Goal: Task Accomplishment & Management: Manage account settings

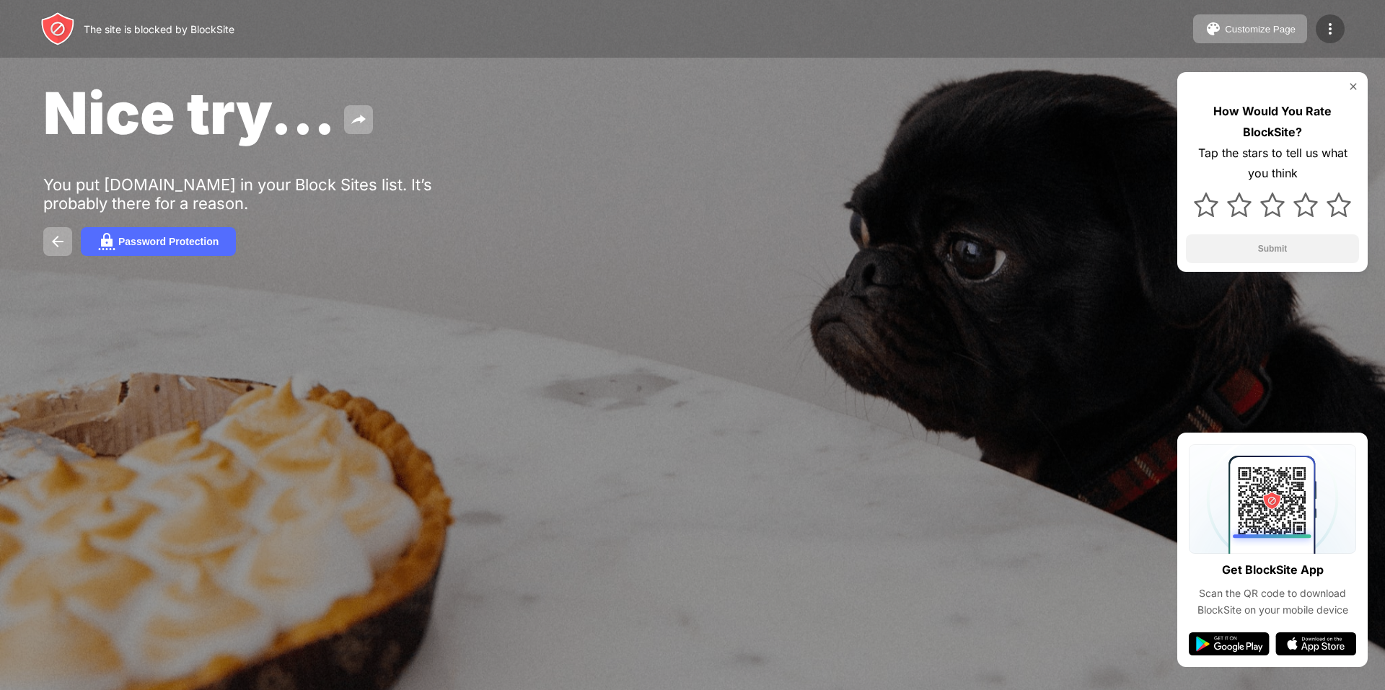
click at [1332, 25] on img at bounding box center [1330, 28] width 17 height 17
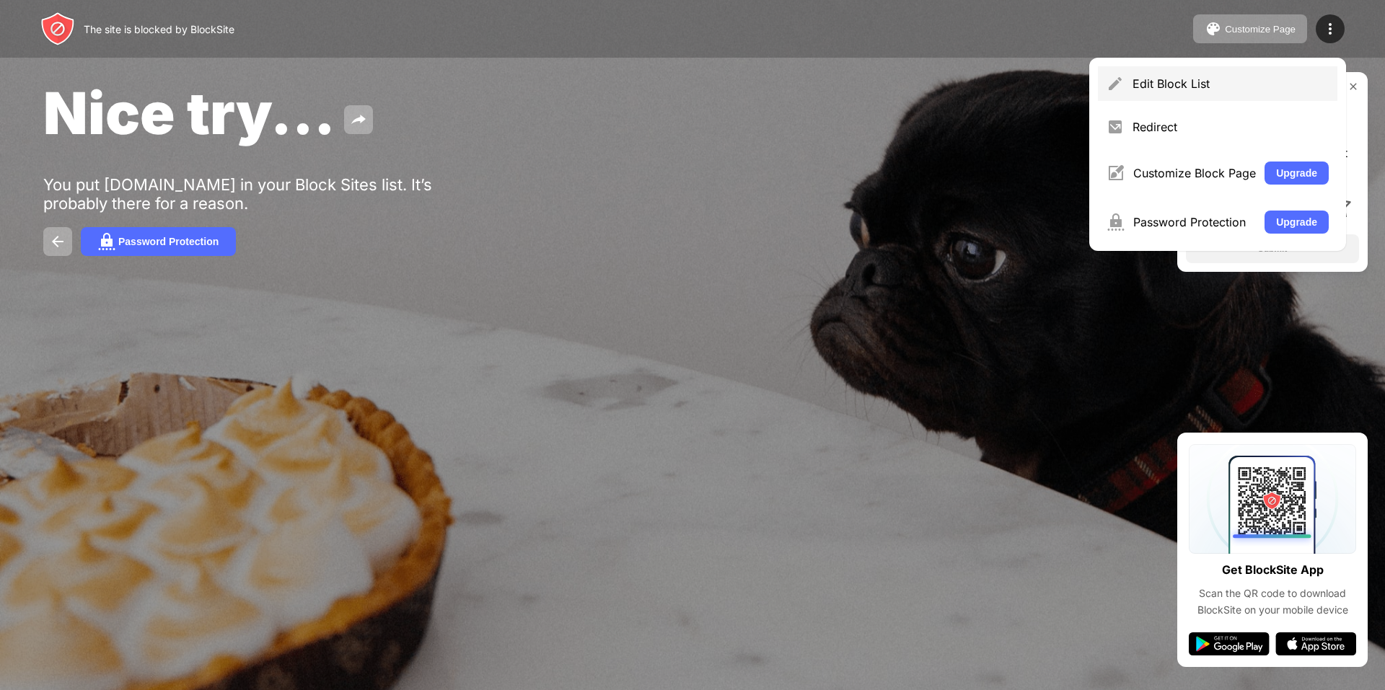
click at [1195, 83] on div "Edit Block List" at bounding box center [1231, 83] width 196 height 14
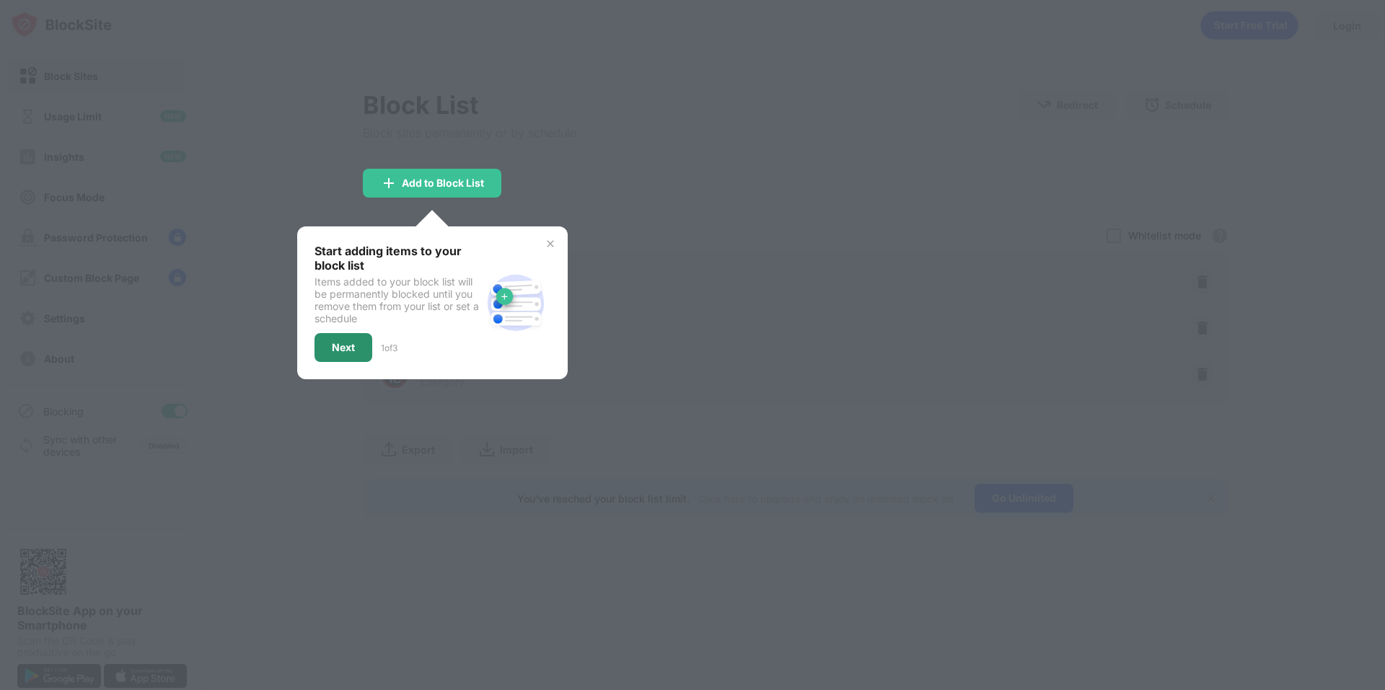
click at [345, 346] on div "Next" at bounding box center [343, 348] width 23 height 12
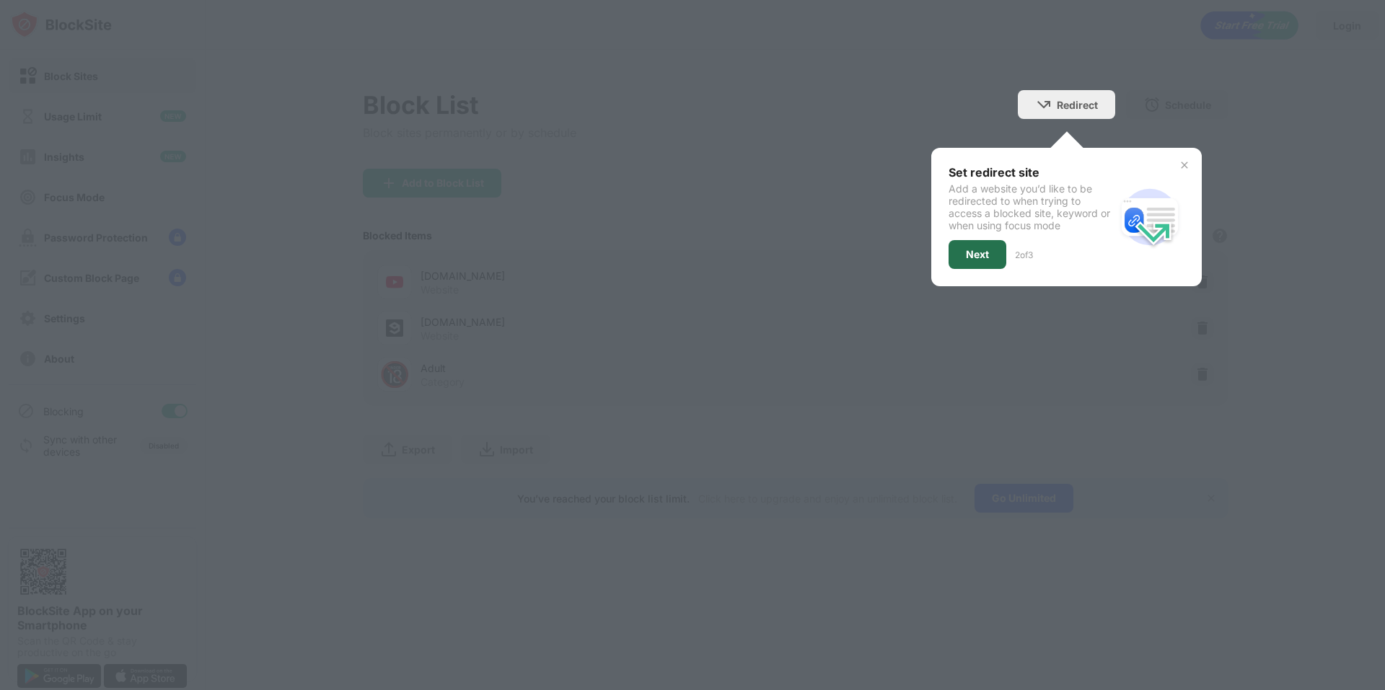
click at [962, 262] on div "Next" at bounding box center [978, 254] width 58 height 29
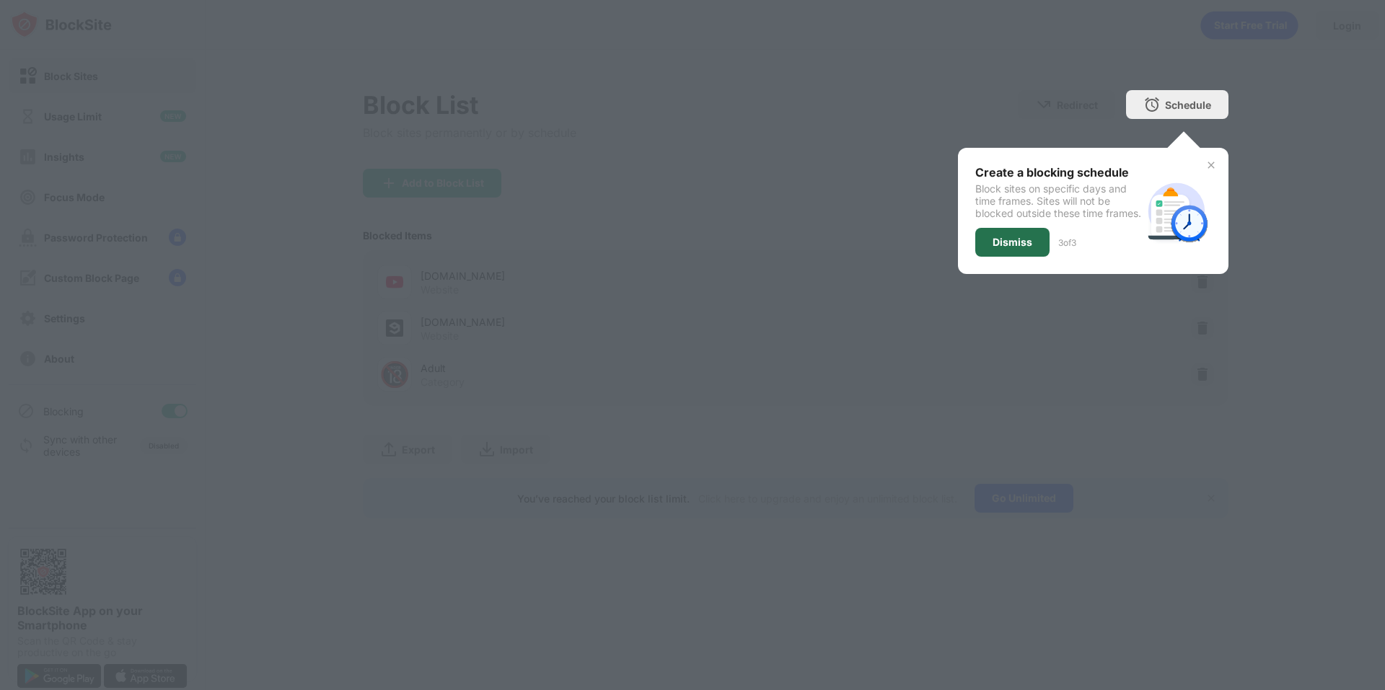
click at [999, 257] on div "Dismiss" at bounding box center [1012, 242] width 74 height 29
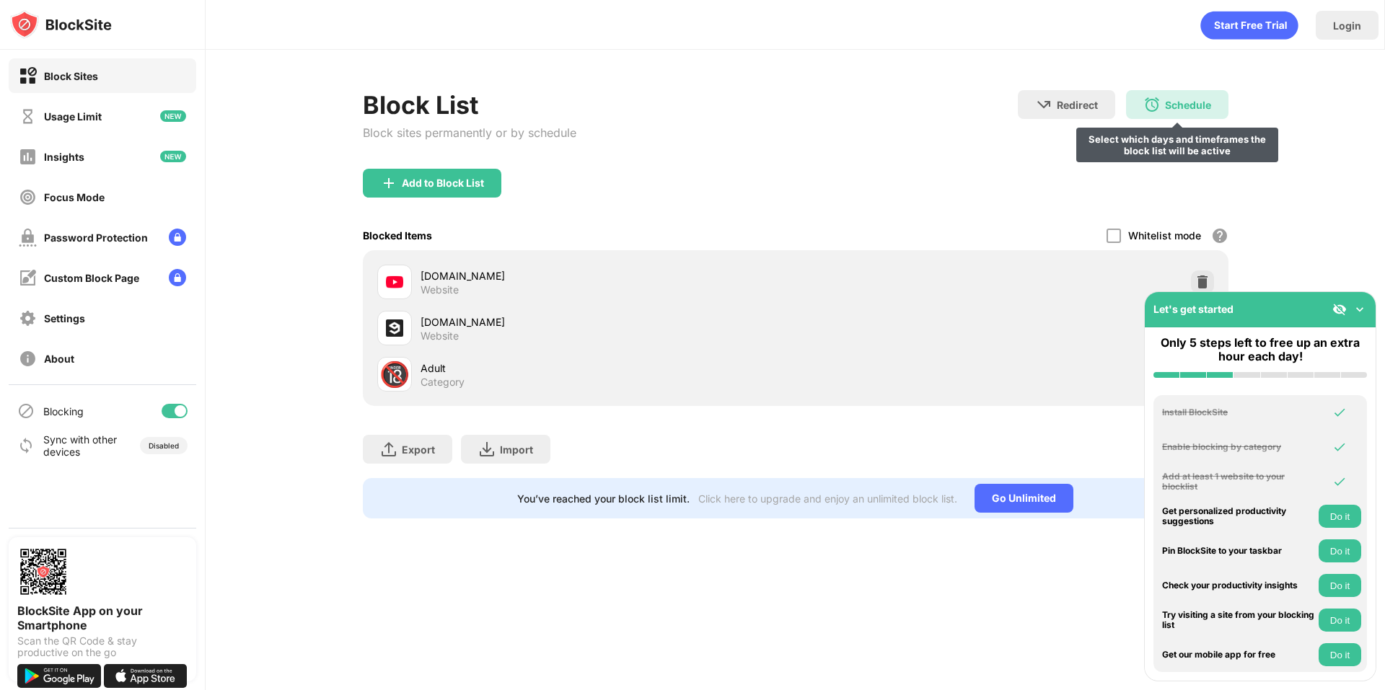
click at [1154, 103] on img at bounding box center [1152, 104] width 17 height 17
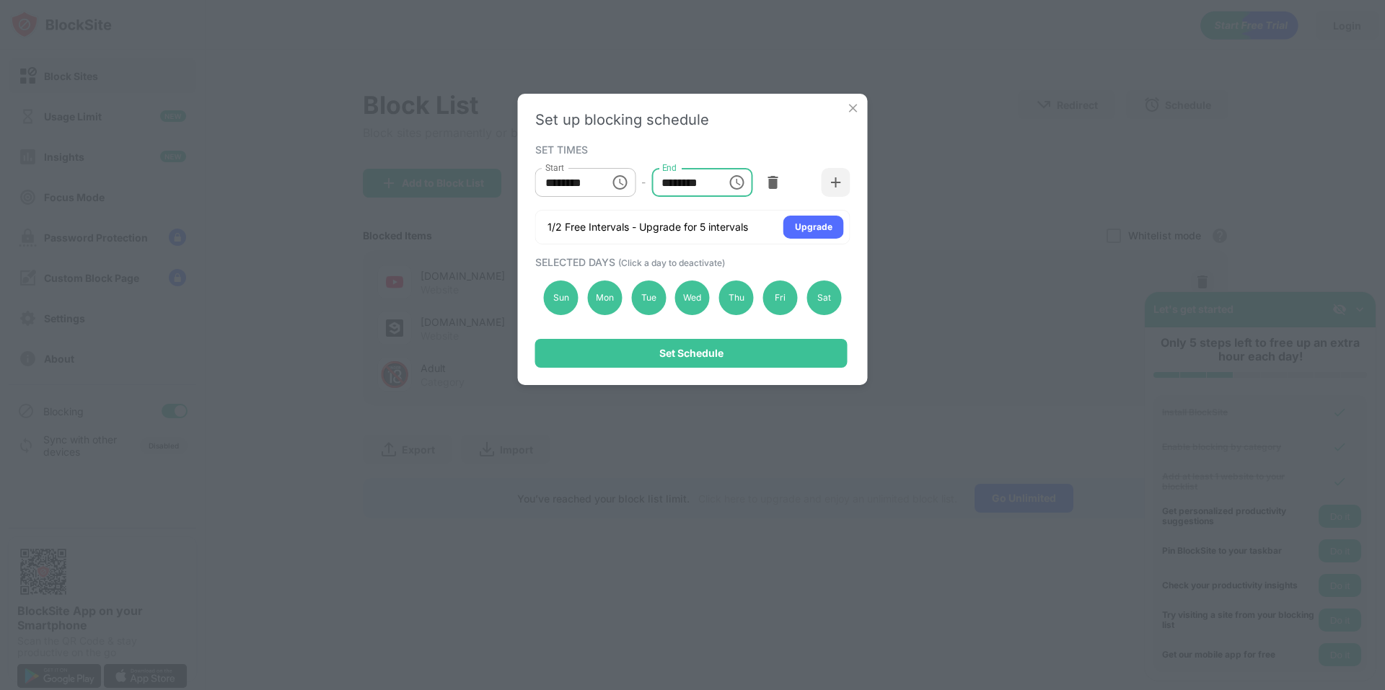
click at [673, 184] on input "********" at bounding box center [683, 182] width 65 height 29
type input "********"
click at [562, 301] on div "Sun" at bounding box center [561, 298] width 35 height 35
click at [822, 302] on div "Sat" at bounding box center [824, 298] width 35 height 35
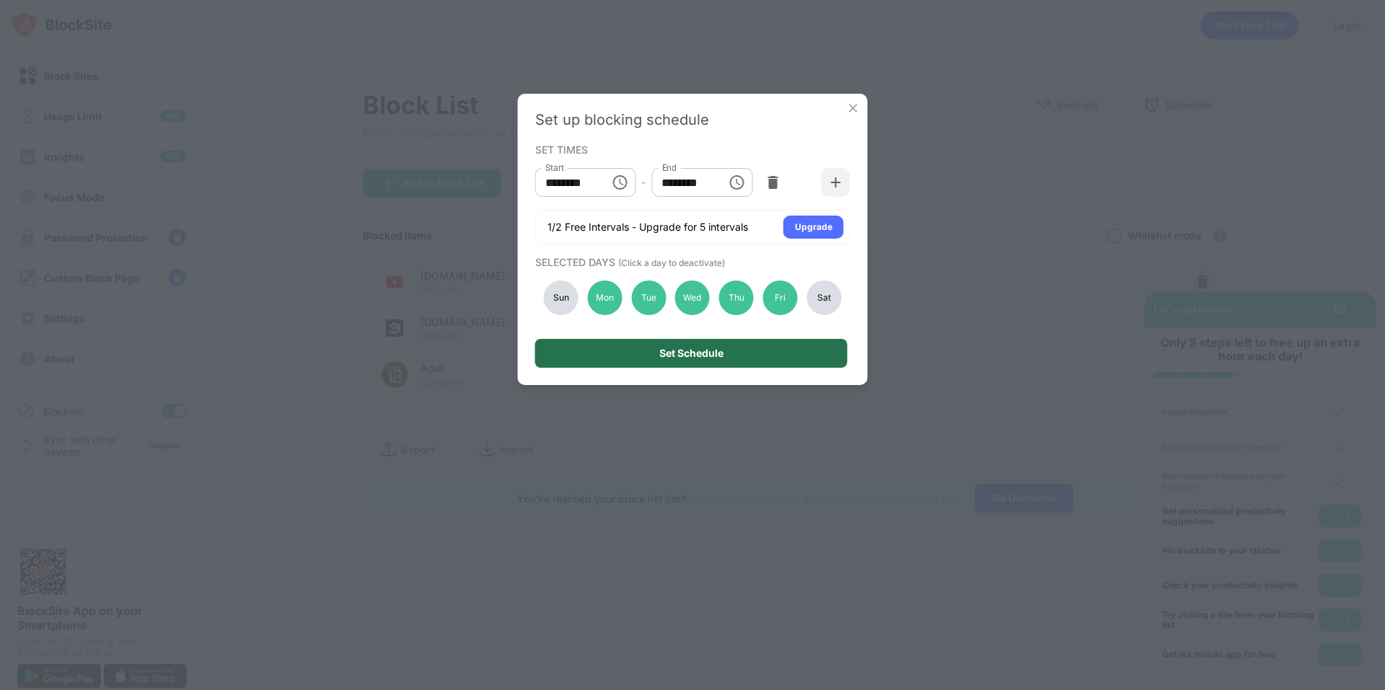
click at [689, 356] on div "Set Schedule" at bounding box center [691, 354] width 64 height 12
